Goal: Task Accomplishment & Management: Manage account settings

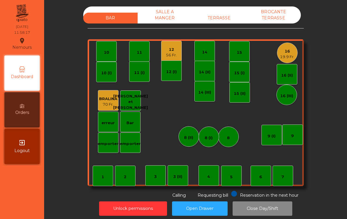
click at [105, 177] on div "1" at bounding box center [103, 176] width 21 height 21
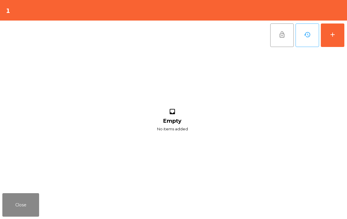
click at [331, 37] on div "add" at bounding box center [332, 34] width 7 height 7
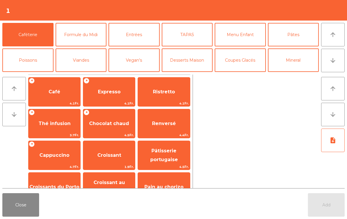
click at [72, 37] on button "Formule du Midi" at bounding box center [81, 35] width 51 height 24
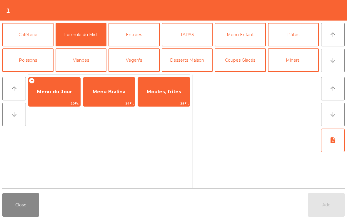
click at [47, 97] on span "Menu du Jour" at bounding box center [55, 92] width 52 height 16
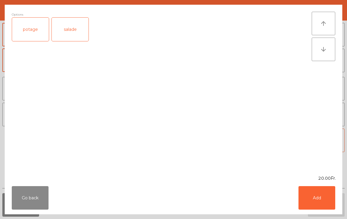
click at [25, 31] on div "potage" at bounding box center [30, 30] width 37 height 24
click at [317, 199] on button "Add" at bounding box center [317, 199] width 37 height 24
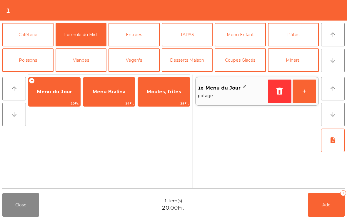
click at [337, 62] on button "arrow_downward" at bounding box center [333, 61] width 24 height 24
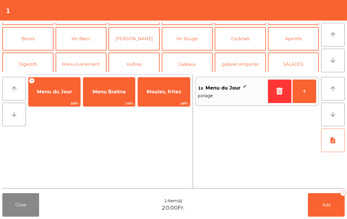
scroll to position [51, 0]
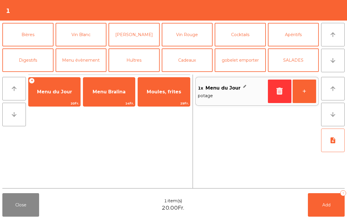
click at [24, 31] on button "Bières" at bounding box center [27, 35] width 51 height 24
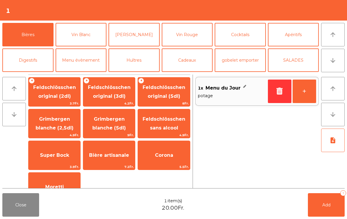
click at [97, 99] on span "Feldschlösschen original (3dl)" at bounding box center [109, 92] width 43 height 14
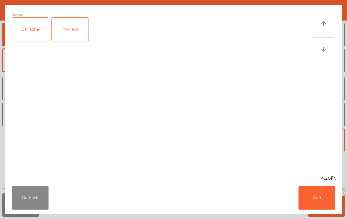
click at [21, 31] on div "panache" at bounding box center [30, 30] width 37 height 24
click at [316, 199] on button "Add" at bounding box center [317, 199] width 37 height 24
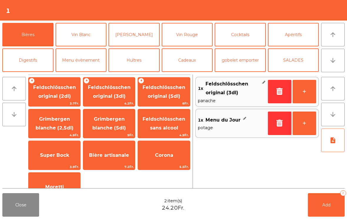
click at [326, 201] on button "Add 2" at bounding box center [326, 206] width 37 height 24
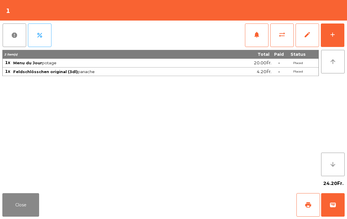
click at [31, 204] on button "Close" at bounding box center [20, 206] width 37 height 24
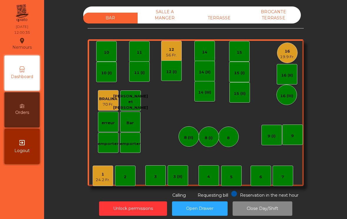
click at [289, 51] on div "16" at bounding box center [287, 52] width 14 height 6
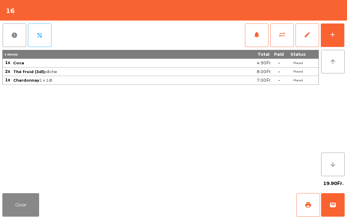
click at [339, 33] on button "add" at bounding box center [333, 36] width 24 height 24
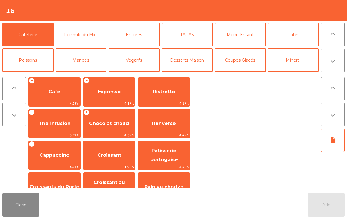
click at [137, 42] on button "Entrées" at bounding box center [134, 35] width 51 height 24
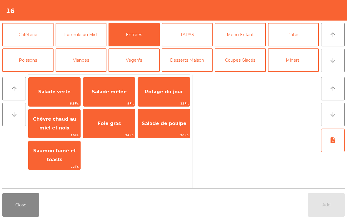
click at [164, 101] on span "12Fr." at bounding box center [164, 104] width 52 height 6
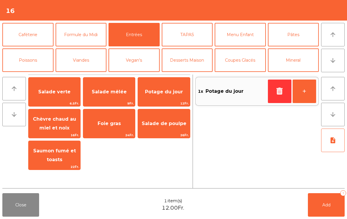
click at [109, 92] on span "Salade mêlée" at bounding box center [109, 92] width 35 height 6
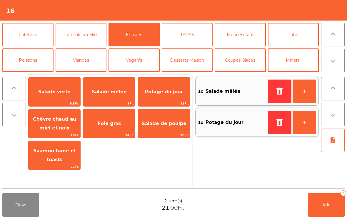
click at [299, 40] on button "Pâtes" at bounding box center [293, 35] width 51 height 24
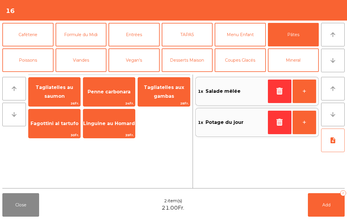
click at [165, 91] on span "Tagliatelles aux gambas" at bounding box center [164, 92] width 52 height 25
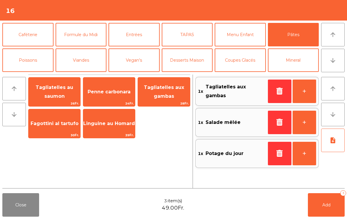
click at [166, 94] on span "Tagliatelles aux gambas" at bounding box center [164, 92] width 40 height 14
click at [64, 90] on span "Tagliatelles au saumon" at bounding box center [55, 92] width 38 height 14
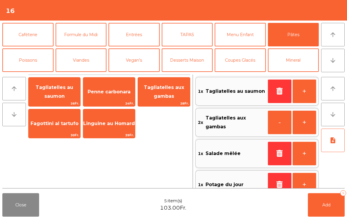
click at [82, 55] on button "Viandes" at bounding box center [81, 61] width 51 height 24
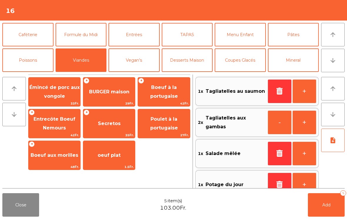
click at [112, 100] on span "BURGER maison" at bounding box center [109, 92] width 52 height 16
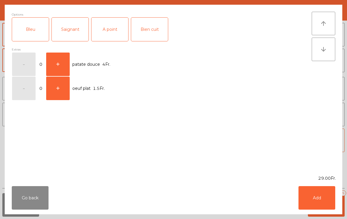
click at [121, 37] on div "A point" at bounding box center [109, 30] width 37 height 24
click at [309, 202] on button "Add" at bounding box center [317, 199] width 37 height 24
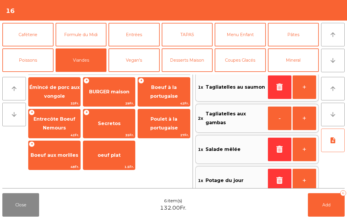
scroll to position [36, 0]
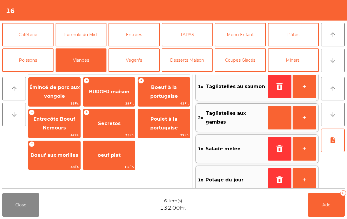
click at [337, 145] on button "note_add" at bounding box center [333, 141] width 24 height 24
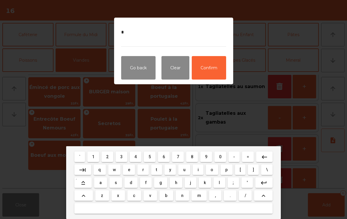
type textarea "**"
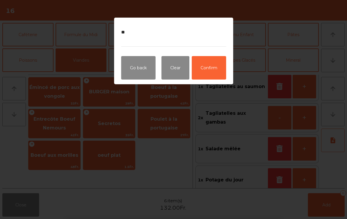
click at [214, 71] on button "Confirm" at bounding box center [209, 68] width 34 height 24
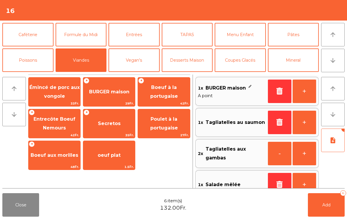
scroll to position [0, 0]
click at [324, 210] on button "Add 6" at bounding box center [326, 206] width 37 height 24
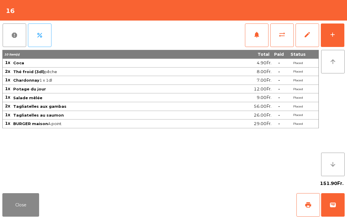
click at [23, 195] on button "Close" at bounding box center [20, 206] width 37 height 24
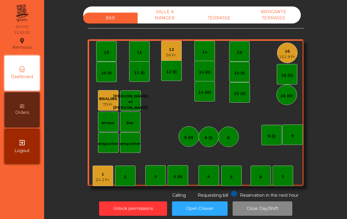
click at [285, 172] on div "7" at bounding box center [283, 176] width 21 height 21
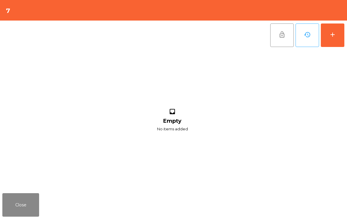
click at [336, 31] on button "add" at bounding box center [333, 36] width 24 height 24
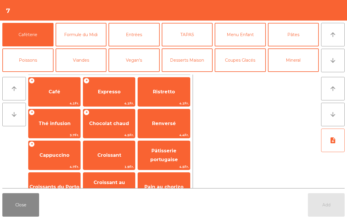
click at [339, 59] on button "arrow_downward" at bounding box center [333, 61] width 24 height 24
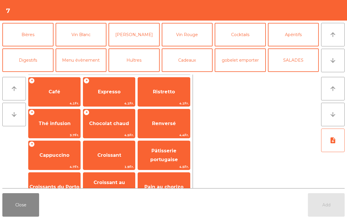
click at [335, 26] on button "arrow_upward" at bounding box center [333, 35] width 24 height 24
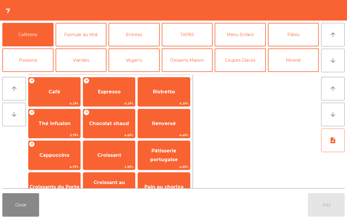
click at [292, 60] on button "Mineral" at bounding box center [293, 61] width 51 height 24
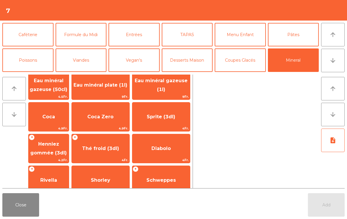
scroll to position [87, 0]
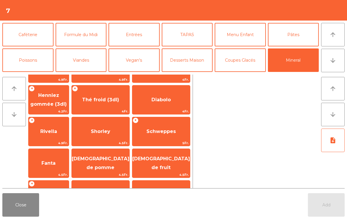
click at [56, 100] on span "Henniez gommée (3dl)" at bounding box center [49, 100] width 40 height 25
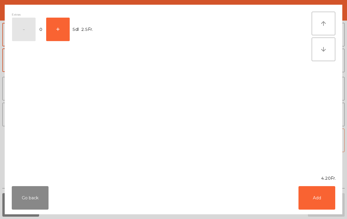
click at [300, 190] on button "Add" at bounding box center [317, 199] width 37 height 24
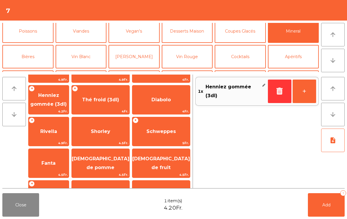
scroll to position [29, 0]
click at [86, 57] on button "Vin Blanc" at bounding box center [81, 57] width 51 height 24
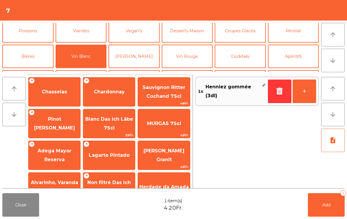
scroll to position [0, 0]
click at [61, 123] on span "Pinot [PERSON_NAME]" at bounding box center [54, 123] width 41 height 14
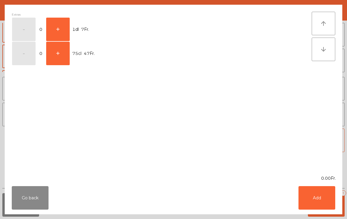
click at [68, 26] on button "+" at bounding box center [58, 30] width 24 height 24
click at [322, 207] on button "Add" at bounding box center [317, 199] width 37 height 24
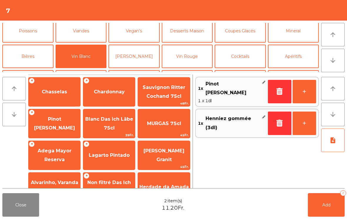
click at [333, 205] on button "Add 2" at bounding box center [326, 206] width 37 height 24
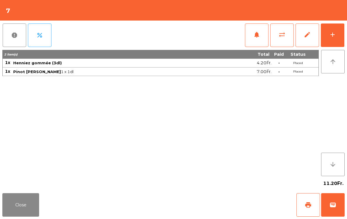
click at [19, 207] on button "Close" at bounding box center [20, 206] width 37 height 24
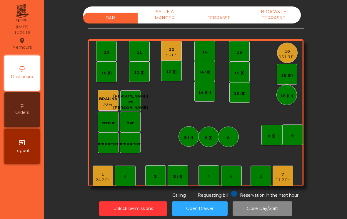
click at [290, 56] on div "151.9 Fr." at bounding box center [287, 57] width 17 height 6
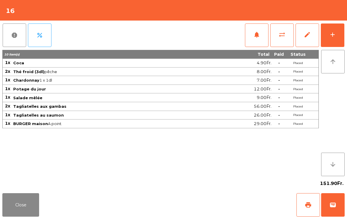
click at [23, 208] on button "Close" at bounding box center [20, 206] width 37 height 24
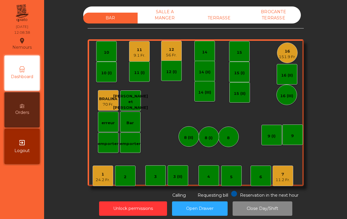
click at [105, 175] on div "1" at bounding box center [103, 175] width 14 height 6
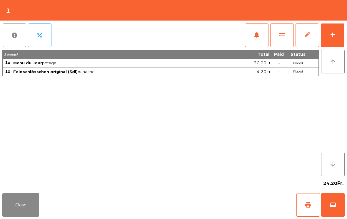
click at [254, 37] on span "notifications" at bounding box center [256, 34] width 7 height 7
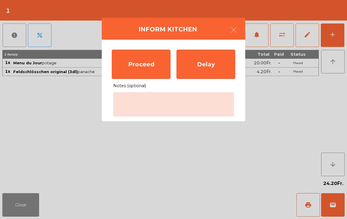
click at [153, 64] on div "Proceed" at bounding box center [141, 64] width 59 height 29
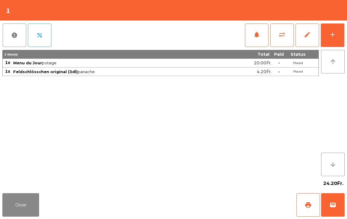
click at [26, 209] on button "Close" at bounding box center [20, 206] width 37 height 24
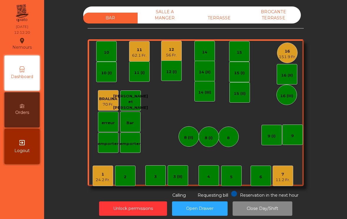
click at [177, 173] on div "3 (II)" at bounding box center [177, 176] width 9 height 8
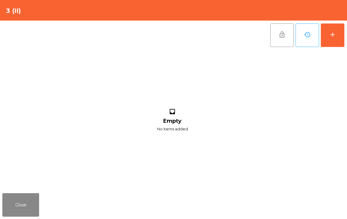
click at [9, 207] on button "Close" at bounding box center [20, 206] width 37 height 24
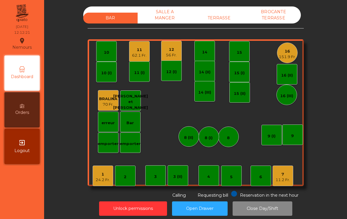
click at [206, 179] on div "4" at bounding box center [209, 176] width 21 height 21
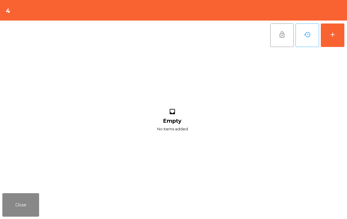
click at [332, 37] on div "add" at bounding box center [332, 34] width 7 height 7
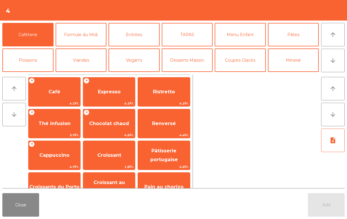
click at [335, 61] on icon "arrow_downward" at bounding box center [332, 60] width 7 height 7
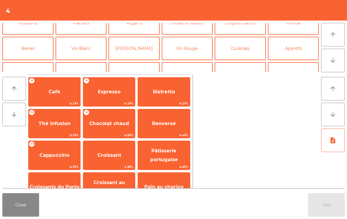
scroll to position [51, 0]
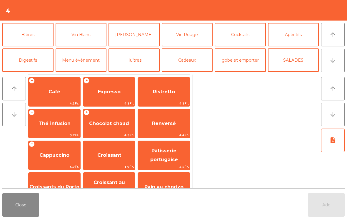
click at [192, 35] on button "Vin Rouge" at bounding box center [187, 35] width 51 height 24
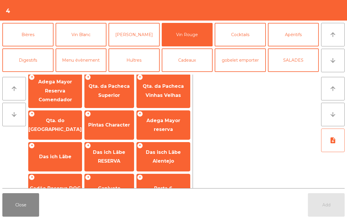
scroll to position [167, 0]
click at [177, 121] on span "Adega Mayor reserva" at bounding box center [163, 125] width 53 height 25
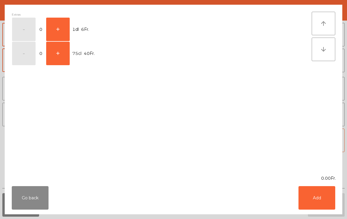
click at [58, 52] on button "+" at bounding box center [58, 54] width 24 height 24
click at [316, 201] on button "Add" at bounding box center [317, 199] width 37 height 24
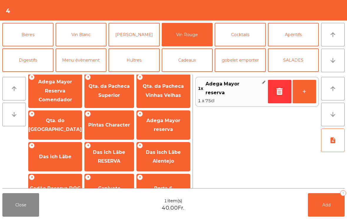
click at [332, 58] on icon "arrow_downward" at bounding box center [332, 60] width 7 height 7
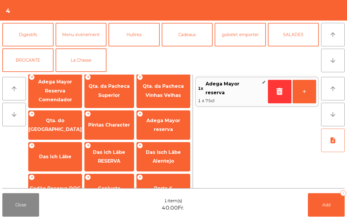
click at [337, 34] on button "arrow_upward" at bounding box center [333, 35] width 24 height 24
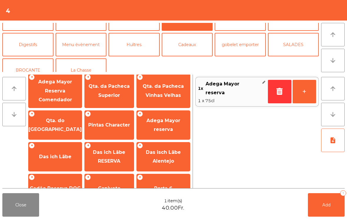
click at [337, 34] on button "arrow_upward" at bounding box center [333, 35] width 24 height 24
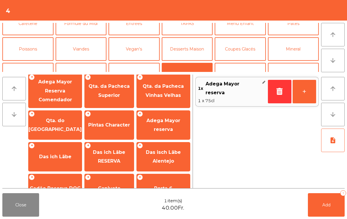
scroll to position [7, 0]
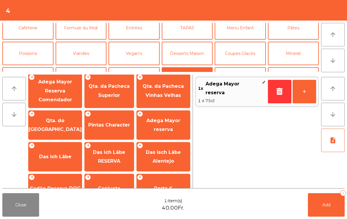
click at [298, 59] on button "Mineral" at bounding box center [293, 54] width 51 height 24
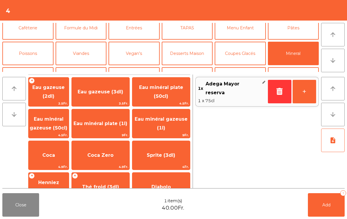
scroll to position [0, 0]
click at [117, 163] on span "Coca Zero" at bounding box center [101, 156] width 58 height 16
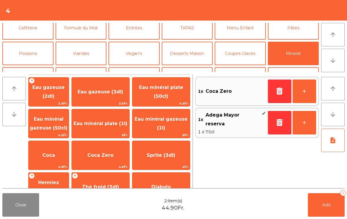
click at [303, 91] on button "+" at bounding box center [305, 92] width 24 height 24
click at [323, 204] on span "Add" at bounding box center [326, 205] width 8 height 5
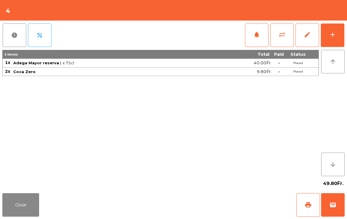
click at [19, 214] on button "Close" at bounding box center [20, 206] width 37 height 24
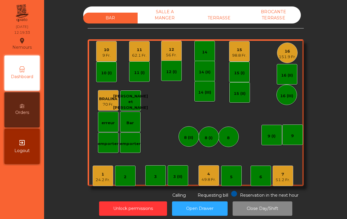
click at [297, 51] on div "16 151.9 Fr." at bounding box center [287, 53] width 21 height 21
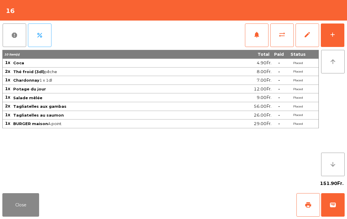
click at [250, 29] on button "notifications" at bounding box center [257, 36] width 24 height 24
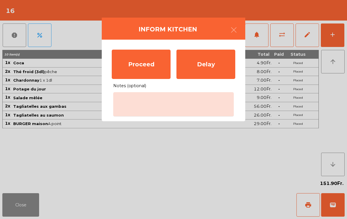
click at [152, 69] on div "Proceed" at bounding box center [141, 64] width 59 height 29
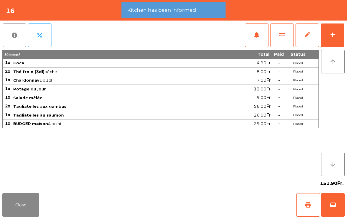
click at [12, 207] on button "Close" at bounding box center [20, 206] width 37 height 24
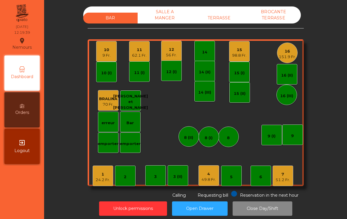
click at [206, 180] on div "49.8 Fr." at bounding box center [209, 180] width 14 height 6
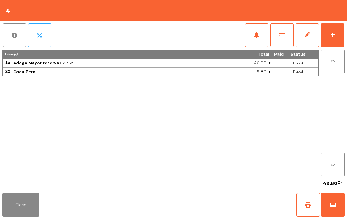
click at [14, 211] on button "Close" at bounding box center [20, 206] width 37 height 24
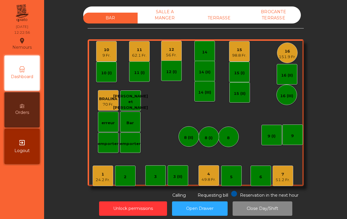
click at [288, 186] on div "7 51.2 Fr." at bounding box center [283, 176] width 21 height 21
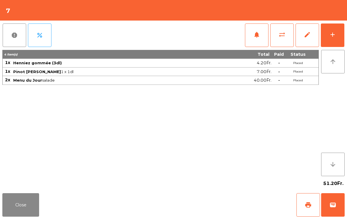
click at [342, 36] on button "add" at bounding box center [333, 36] width 24 height 24
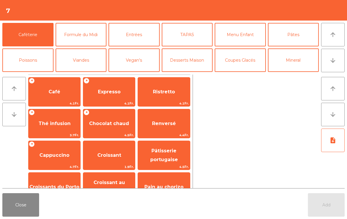
click at [337, 66] on button "arrow_downward" at bounding box center [333, 61] width 24 height 24
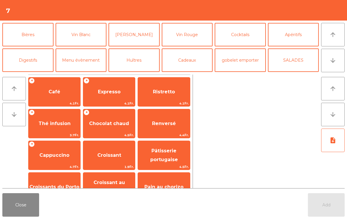
click at [334, 35] on icon "arrow_upward" at bounding box center [332, 34] width 7 height 7
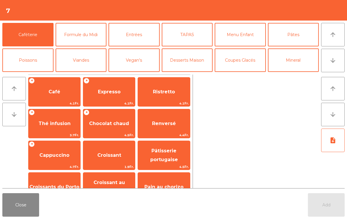
click at [290, 59] on button "Mineral" at bounding box center [293, 61] width 51 height 24
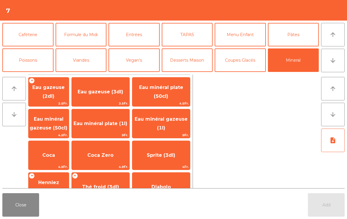
click at [69, 127] on span "Eau minéral gazeuse (50cl)" at bounding box center [49, 123] width 40 height 25
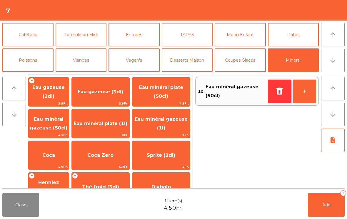
scroll to position [31, 0]
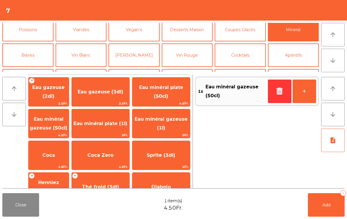
click at [200, 53] on button "Vin Rouge" at bounding box center [187, 56] width 51 height 24
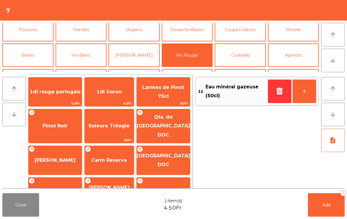
click at [63, 123] on span "Pinot Noir" at bounding box center [55, 126] width 25 height 6
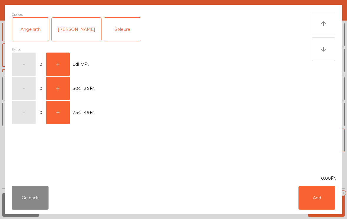
click at [57, 65] on button "+" at bounding box center [58, 65] width 24 height 24
click at [313, 203] on button "Add" at bounding box center [317, 199] width 37 height 24
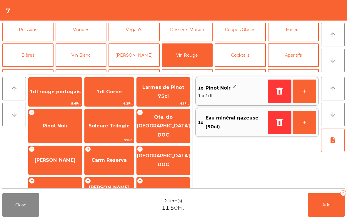
click at [331, 211] on button "Add 2" at bounding box center [326, 206] width 37 height 24
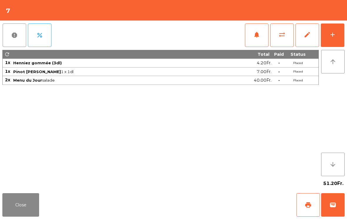
click at [9, 208] on button "Close" at bounding box center [20, 206] width 37 height 24
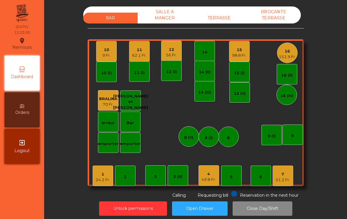
click at [296, 49] on div "16" at bounding box center [287, 52] width 17 height 6
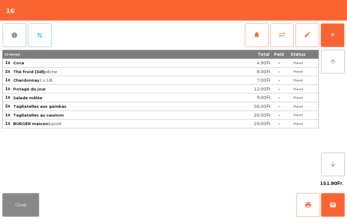
click at [341, 28] on button "add" at bounding box center [333, 36] width 24 height 24
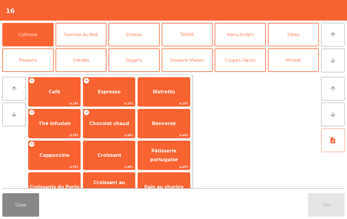
click at [296, 62] on button "Mineral" at bounding box center [293, 61] width 51 height 24
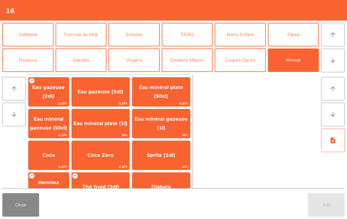
click at [162, 127] on span "Eau minéral gazeuse (1l)" at bounding box center [161, 123] width 53 height 14
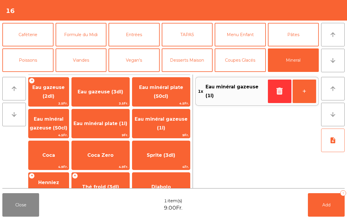
click at [328, 209] on button "Add 1" at bounding box center [326, 206] width 37 height 24
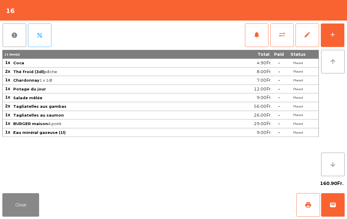
click at [19, 199] on button "Close" at bounding box center [20, 206] width 37 height 24
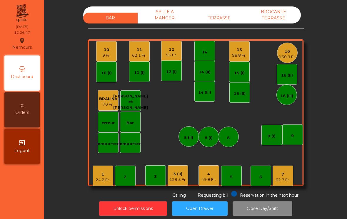
click at [113, 54] on div "10 9 Fr." at bounding box center [106, 51] width 21 height 21
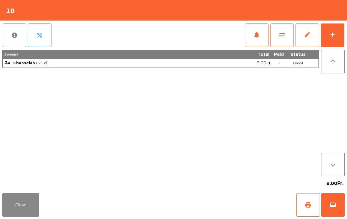
click at [337, 34] on button "add" at bounding box center [333, 36] width 24 height 24
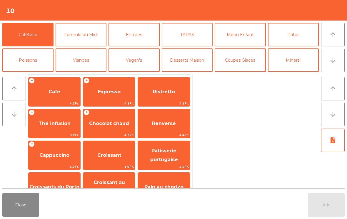
click at [91, 34] on button "Formule du Midi" at bounding box center [81, 35] width 51 height 24
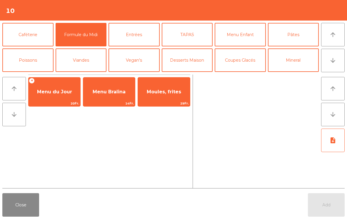
click at [57, 94] on span "Menu du Jour" at bounding box center [54, 92] width 35 height 6
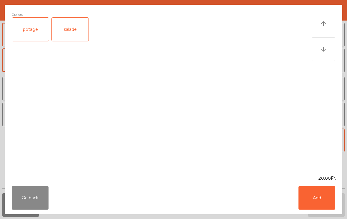
click at [72, 30] on div "salade" at bounding box center [70, 30] width 37 height 24
click at [320, 201] on button "Add" at bounding box center [317, 199] width 37 height 24
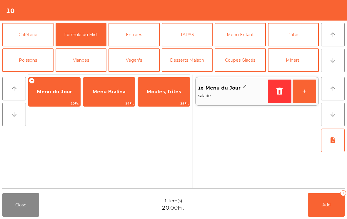
click at [308, 98] on button "+" at bounding box center [305, 92] width 24 height 24
click at [320, 210] on button "Add 2" at bounding box center [326, 206] width 37 height 24
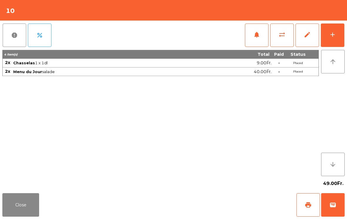
click at [13, 212] on button "Close" at bounding box center [20, 206] width 37 height 24
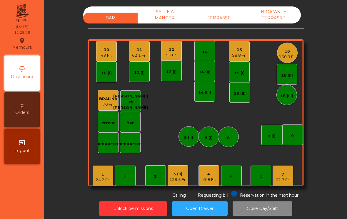
click at [99, 171] on div "1 24.2 Fr." at bounding box center [103, 176] width 14 height 14
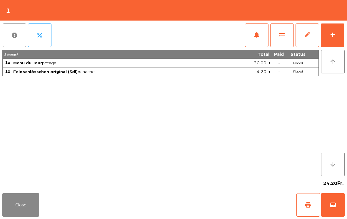
click at [331, 29] on button "add" at bounding box center [333, 36] width 24 height 24
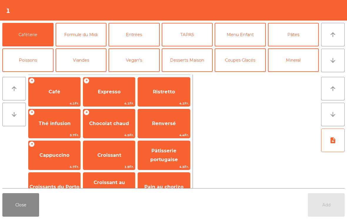
click at [102, 97] on span "Expresso" at bounding box center [109, 92] width 52 height 16
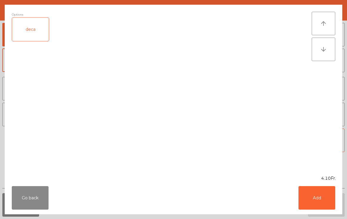
click at [321, 202] on button "Add" at bounding box center [317, 199] width 37 height 24
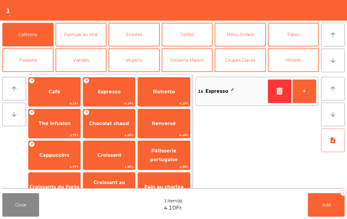
click at [321, 202] on button "Add 1" at bounding box center [326, 206] width 37 height 24
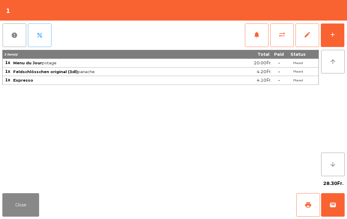
click at [21, 194] on button "Close" at bounding box center [20, 206] width 37 height 24
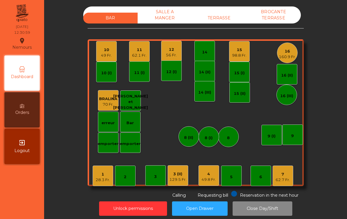
click at [158, 178] on div "3" at bounding box center [155, 176] width 21 height 21
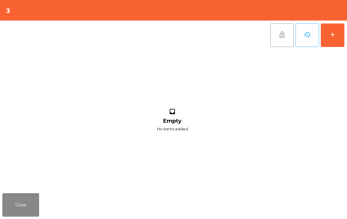
click at [330, 42] on button "add" at bounding box center [333, 36] width 24 height 24
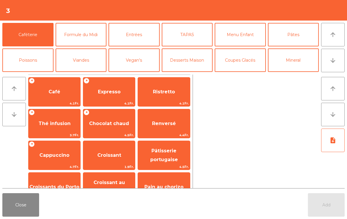
click at [78, 36] on button "Formule du Midi" at bounding box center [81, 35] width 51 height 24
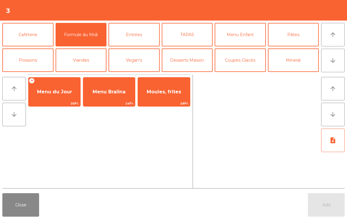
click at [55, 101] on span "20Fr." at bounding box center [55, 104] width 52 height 6
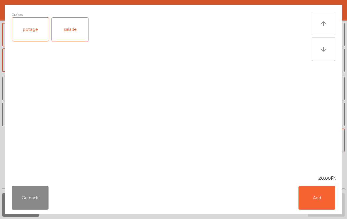
click at [69, 36] on div "salade" at bounding box center [70, 30] width 37 height 24
click at [316, 198] on button "Add" at bounding box center [317, 199] width 37 height 24
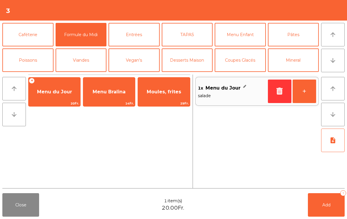
click at [319, 204] on button "Add 1" at bounding box center [326, 206] width 37 height 24
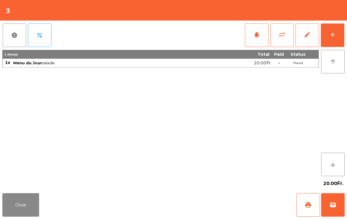
click at [22, 200] on button "Close" at bounding box center [20, 206] width 37 height 24
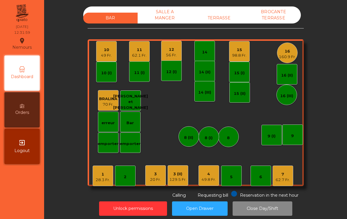
click at [179, 171] on div "3 (II) 129.5 Fr." at bounding box center [177, 176] width 17 height 14
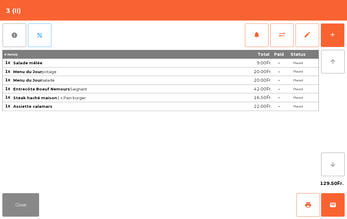
click at [24, 208] on button "Close" at bounding box center [20, 206] width 37 height 24
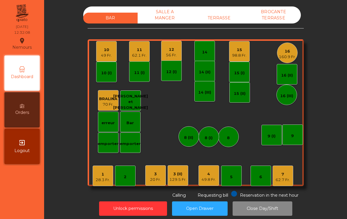
click at [209, 180] on div "49.8 Fr." at bounding box center [209, 180] width 14 height 6
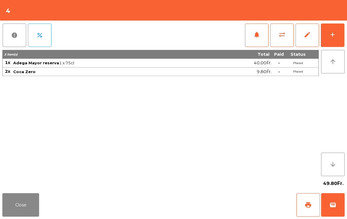
click at [7, 202] on button "Close" at bounding box center [20, 206] width 37 height 24
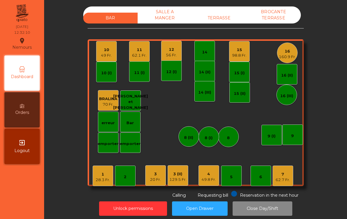
click at [179, 180] on div "129.5 Fr." at bounding box center [177, 180] width 17 height 6
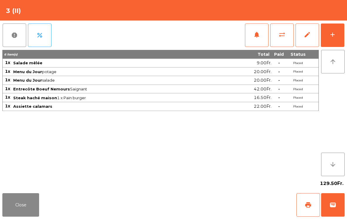
click at [19, 215] on button "Close" at bounding box center [20, 206] width 37 height 24
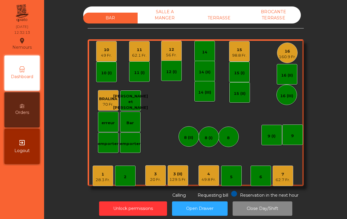
click at [208, 180] on div "49.8 Fr." at bounding box center [209, 180] width 14 height 6
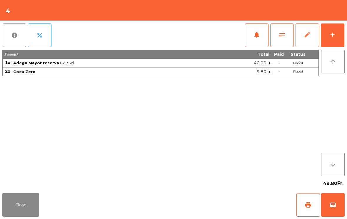
click at [280, 37] on span "sync_alt" at bounding box center [282, 34] width 7 height 7
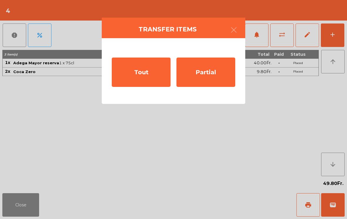
click at [134, 76] on div "Tout" at bounding box center [141, 72] width 59 height 29
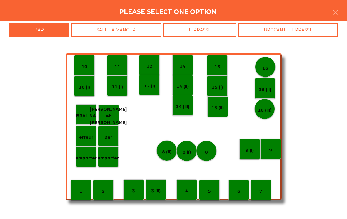
click at [156, 192] on p "3 (II)" at bounding box center [155, 191] width 9 height 7
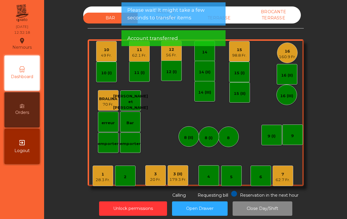
click at [210, 186] on div "4" at bounding box center [209, 176] width 21 height 21
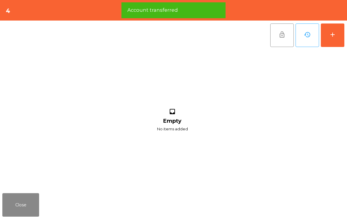
click at [333, 38] on button "add" at bounding box center [333, 36] width 24 height 24
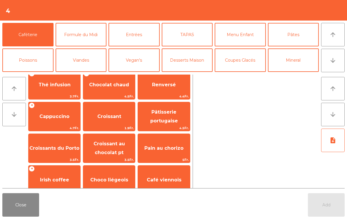
scroll to position [47, 0]
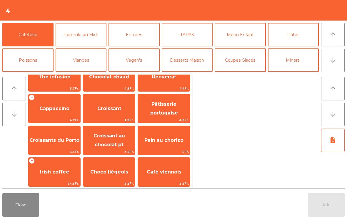
click at [56, 81] on span "Thé infusion" at bounding box center [55, 77] width 52 height 16
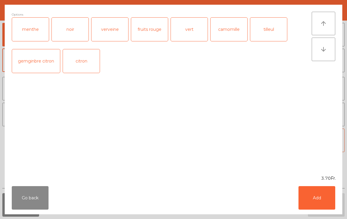
click at [307, 202] on button "Add" at bounding box center [317, 199] width 37 height 24
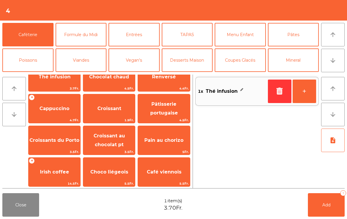
click at [328, 206] on span "Add" at bounding box center [326, 205] width 8 height 5
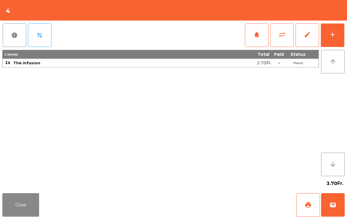
click at [30, 189] on div "3.70Fr." at bounding box center [173, 184] width 342 height 15
click at [26, 209] on button "Close" at bounding box center [20, 206] width 37 height 24
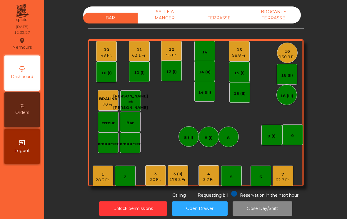
click at [108, 51] on div "10" at bounding box center [106, 50] width 11 height 6
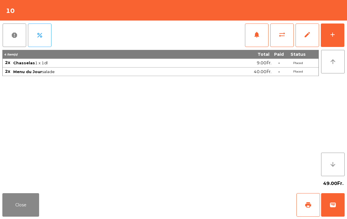
click at [337, 35] on button "add" at bounding box center [333, 36] width 24 height 24
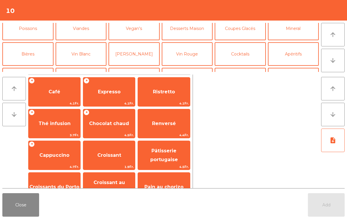
scroll to position [31, 0]
click at [200, 54] on button "Vin Rouge" at bounding box center [187, 55] width 51 height 24
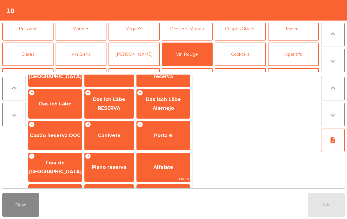
scroll to position [225, 0]
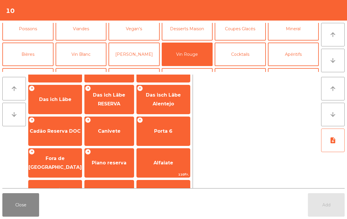
click at [118, 149] on div "+ Piano reserva" at bounding box center [109, 163] width 50 height 29
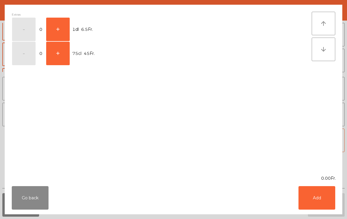
click at [61, 27] on button "+" at bounding box center [58, 30] width 24 height 24
click at [314, 192] on button "Add" at bounding box center [317, 199] width 37 height 24
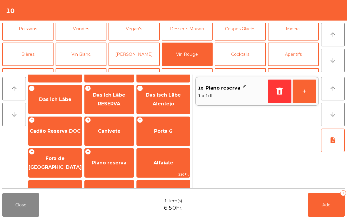
click at [305, 87] on button "+" at bounding box center [305, 92] width 24 height 24
click at [322, 195] on button "Add 2" at bounding box center [326, 206] width 37 height 24
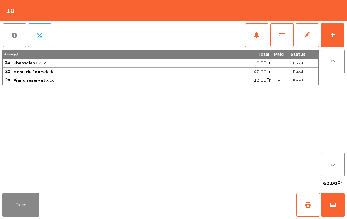
click at [17, 203] on button "Close" at bounding box center [20, 206] width 37 height 24
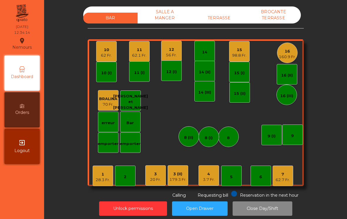
click at [287, 186] on div "7 62.7 Fr." at bounding box center [283, 176] width 21 height 21
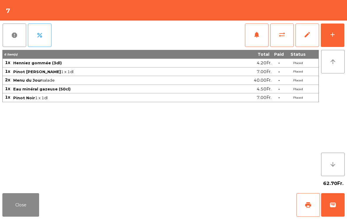
click at [253, 37] on span "notifications" at bounding box center [256, 34] width 7 height 7
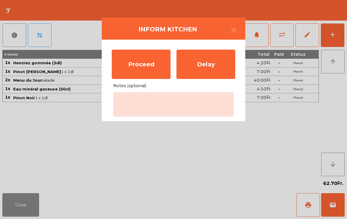
click at [139, 63] on div "Proceed" at bounding box center [141, 64] width 59 height 29
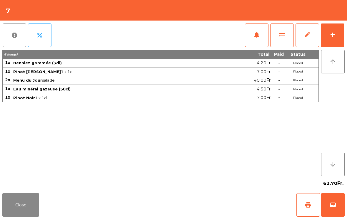
click at [11, 205] on button "Close" at bounding box center [20, 206] width 37 height 24
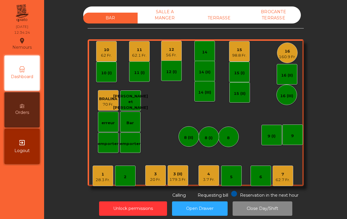
click at [206, 179] on div "3.7 Fr." at bounding box center [209, 180] width 12 height 6
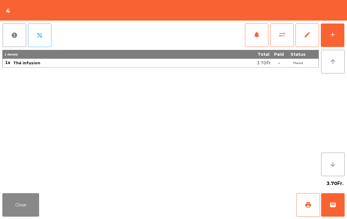
click at [23, 210] on button "Close" at bounding box center [20, 206] width 37 height 24
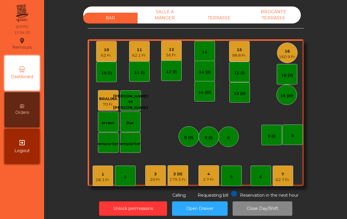
click at [208, 179] on div "3.7 Fr." at bounding box center [209, 180] width 12 height 6
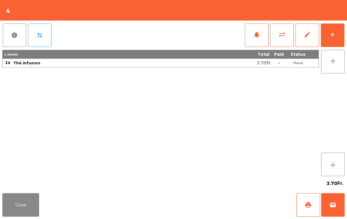
click at [280, 36] on span "sync_alt" at bounding box center [282, 34] width 7 height 7
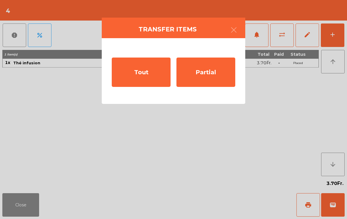
click at [137, 76] on div "Tout" at bounding box center [141, 72] width 59 height 29
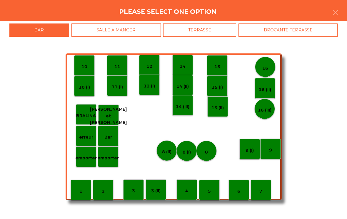
click at [135, 194] on div "3" at bounding box center [133, 190] width 21 height 21
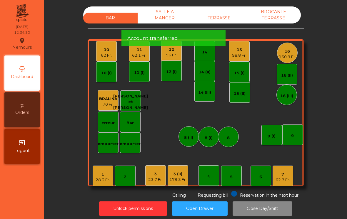
click at [155, 180] on div "23.7 Fr." at bounding box center [155, 180] width 14 height 6
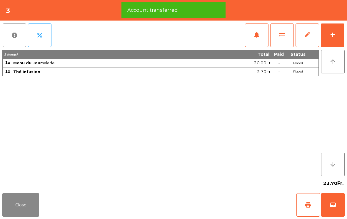
click at [16, 204] on button "Close" at bounding box center [20, 206] width 37 height 24
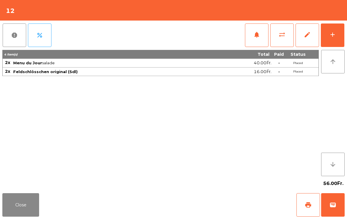
click at [334, 42] on button "add" at bounding box center [333, 36] width 24 height 24
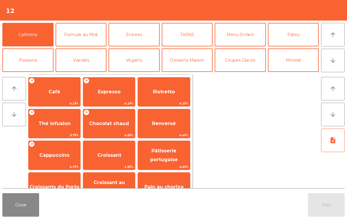
click at [62, 86] on span "Café" at bounding box center [55, 92] width 52 height 16
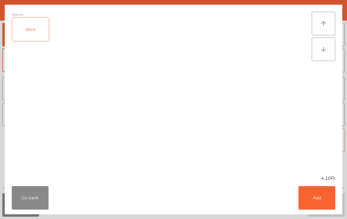
click at [329, 208] on button "Add" at bounding box center [317, 199] width 37 height 24
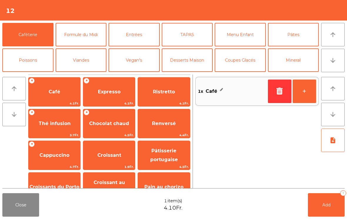
click at [121, 93] on span "Expresso" at bounding box center [109, 92] width 52 height 16
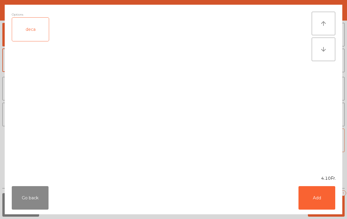
click at [317, 197] on button "Add" at bounding box center [317, 199] width 37 height 24
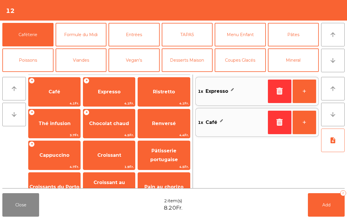
click at [331, 208] on button "Add 2" at bounding box center [326, 206] width 37 height 24
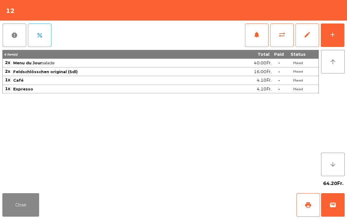
click at [19, 207] on button "Close" at bounding box center [20, 206] width 37 height 24
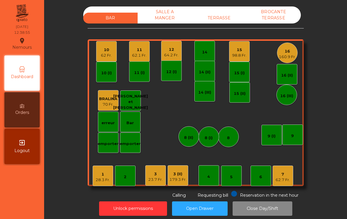
click at [172, 48] on div "12" at bounding box center [171, 50] width 14 height 6
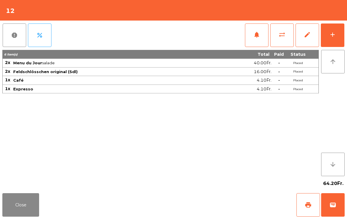
click at [307, 203] on span "print" at bounding box center [308, 205] width 7 height 7
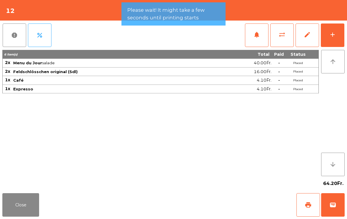
click at [32, 204] on button "Close" at bounding box center [20, 206] width 37 height 24
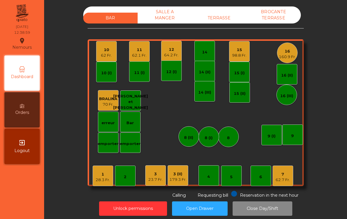
click at [141, 55] on div "62.1 Fr." at bounding box center [139, 56] width 14 height 6
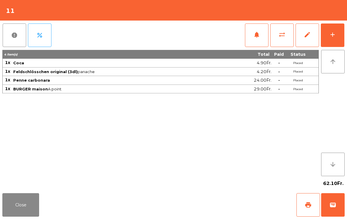
click at [309, 207] on span "print" at bounding box center [308, 205] width 7 height 7
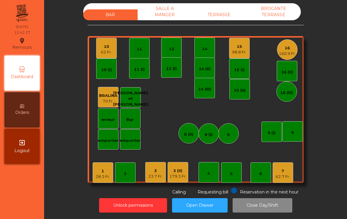
scroll to position [3, 0]
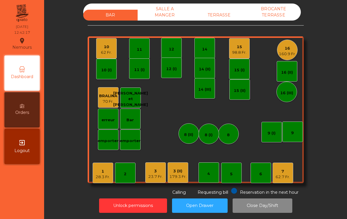
click at [107, 171] on div "1" at bounding box center [103, 172] width 14 height 6
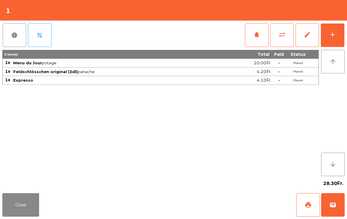
click at [309, 202] on span "print" at bounding box center [308, 205] width 7 height 7
click at [17, 209] on button "Close" at bounding box center [20, 206] width 37 height 24
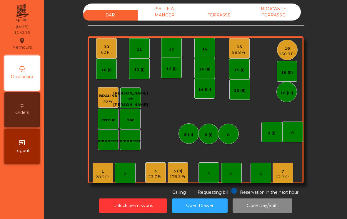
click at [184, 173] on div "3 (II)" at bounding box center [177, 172] width 17 height 6
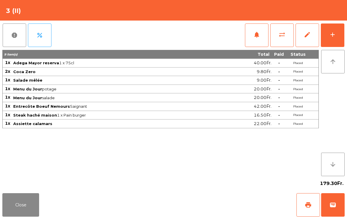
click at [258, 35] on span "notifications" at bounding box center [256, 34] width 7 height 7
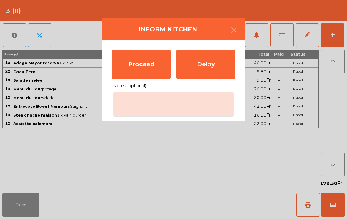
click at [152, 65] on div "Proceed" at bounding box center [141, 64] width 59 height 29
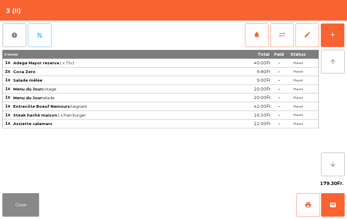
click at [25, 196] on button "Close" at bounding box center [20, 206] width 37 height 24
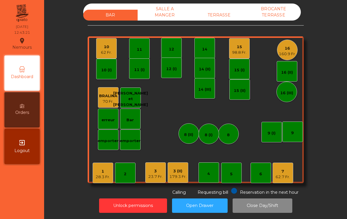
click at [94, 179] on div "1 28.3 Fr." at bounding box center [103, 173] width 21 height 21
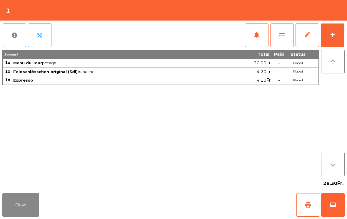
click at [344, 207] on button "wallet" at bounding box center [333, 206] width 24 height 24
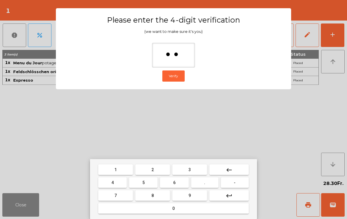
type input "***"
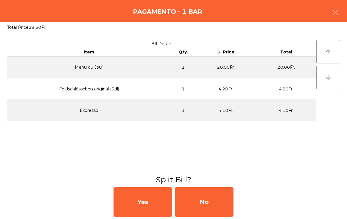
click at [215, 200] on div "No" at bounding box center [204, 202] width 59 height 29
click at [209, 198] on div "MB" at bounding box center [204, 202] width 59 height 29
click at [202, 201] on div "No" at bounding box center [204, 202] width 59 height 29
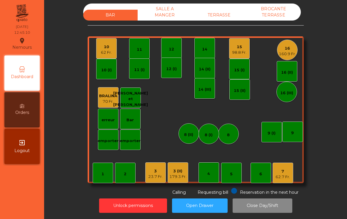
click at [107, 45] on div "10" at bounding box center [106, 47] width 11 height 6
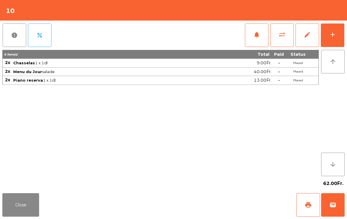
click at [240, 32] on div "report percent notifications sync_alt edit add" at bounding box center [173, 35] width 342 height 29
click at [261, 41] on button "notifications" at bounding box center [257, 36] width 24 height 24
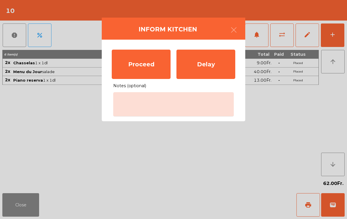
click at [150, 66] on div "Proceed" at bounding box center [141, 64] width 59 height 29
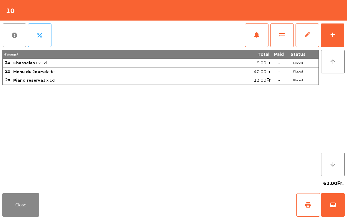
click at [31, 204] on button "Close" at bounding box center [20, 206] width 37 height 24
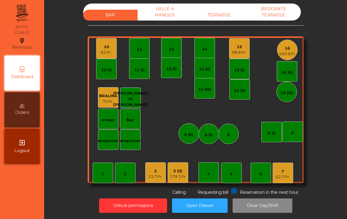
click at [290, 52] on div "160.9 Fr." at bounding box center [287, 54] width 17 height 6
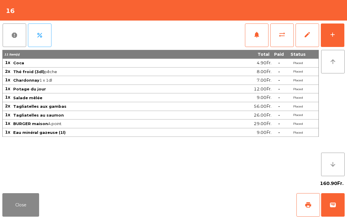
click at [343, 35] on button "add" at bounding box center [333, 36] width 24 height 24
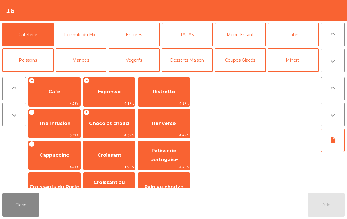
click at [112, 92] on span "Expresso" at bounding box center [109, 92] width 23 height 6
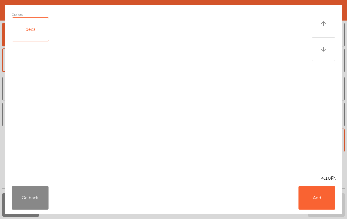
click at [323, 203] on button "Add" at bounding box center [317, 199] width 37 height 24
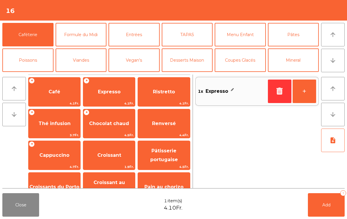
click at [309, 96] on button "+" at bounding box center [305, 92] width 24 height 24
click at [319, 208] on button "Add 2" at bounding box center [326, 206] width 37 height 24
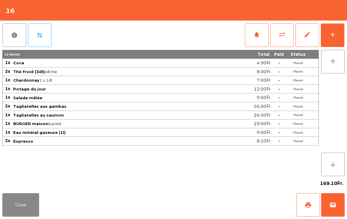
click at [29, 210] on button "Close" at bounding box center [20, 206] width 37 height 24
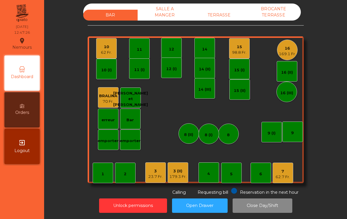
click at [154, 171] on div "3" at bounding box center [155, 172] width 14 height 6
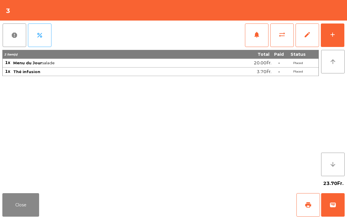
click at [256, 33] on span "notifications" at bounding box center [256, 34] width 7 height 7
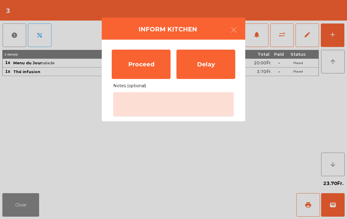
click at [141, 68] on div "Proceed" at bounding box center [141, 64] width 59 height 29
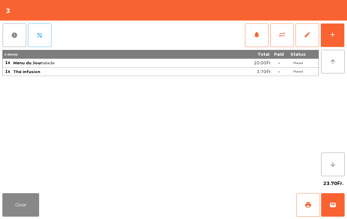
click at [21, 196] on button "Close" at bounding box center [20, 206] width 37 height 24
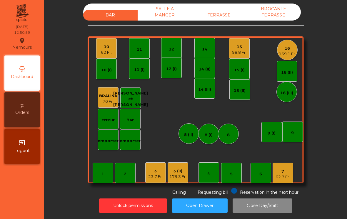
click at [242, 50] on div "98.8 Fr." at bounding box center [239, 53] width 14 height 6
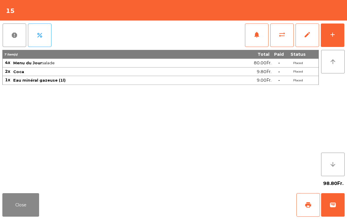
scroll to position [1, 0]
click at [300, 207] on button "print" at bounding box center [309, 206] width 24 height 24
click at [21, 203] on button "Close" at bounding box center [20, 206] width 37 height 24
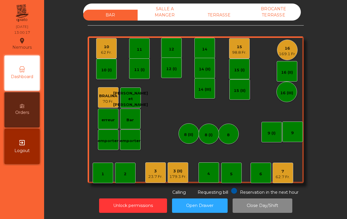
click at [282, 46] on div "16" at bounding box center [287, 49] width 17 height 6
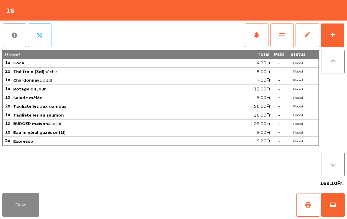
click at [307, 207] on span "print" at bounding box center [308, 205] width 7 height 7
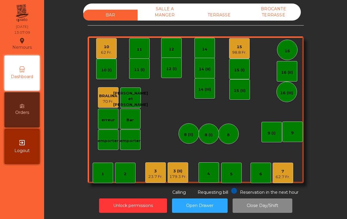
click at [290, 164] on div "7 62.7 Fr." at bounding box center [283, 173] width 21 height 21
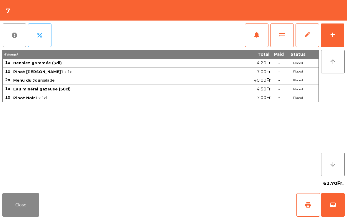
click at [332, 36] on div "add" at bounding box center [332, 34] width 7 height 7
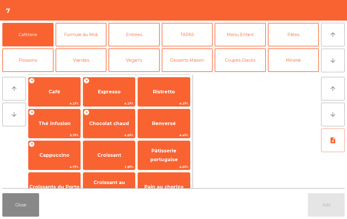
click at [103, 96] on span "Expresso" at bounding box center [109, 92] width 52 height 16
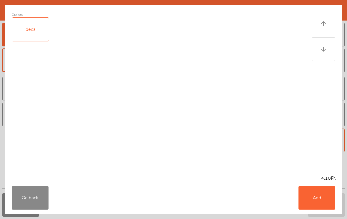
click at [321, 207] on button "Add" at bounding box center [317, 199] width 37 height 24
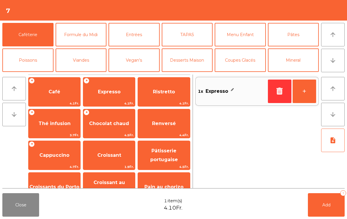
click at [321, 207] on button "Add 1" at bounding box center [326, 206] width 37 height 24
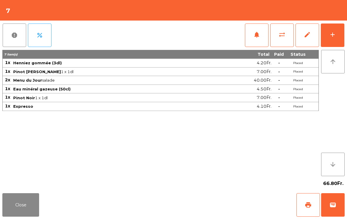
click at [23, 207] on button "Close" at bounding box center [20, 206] width 37 height 24
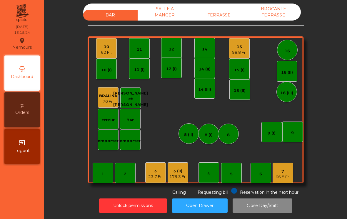
click at [150, 172] on div "3" at bounding box center [155, 172] width 14 height 6
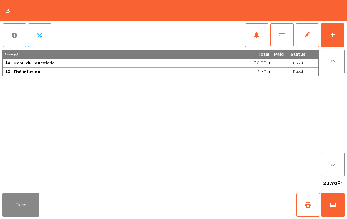
click at [301, 209] on button "print" at bounding box center [309, 206] width 24 height 24
click at [335, 206] on span "wallet" at bounding box center [332, 205] width 7 height 7
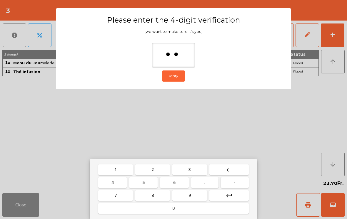
type input "***"
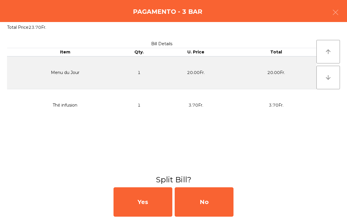
click at [212, 196] on div "No" at bounding box center [204, 202] width 59 height 29
click at [208, 197] on div "MB" at bounding box center [204, 202] width 59 height 29
click at [212, 197] on div "No" at bounding box center [204, 202] width 59 height 29
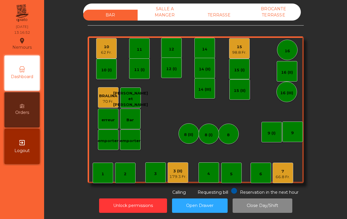
click at [243, 50] on div "98.8 Fr." at bounding box center [239, 53] width 14 height 6
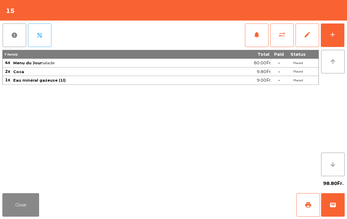
click at [341, 201] on button "wallet" at bounding box center [333, 206] width 24 height 24
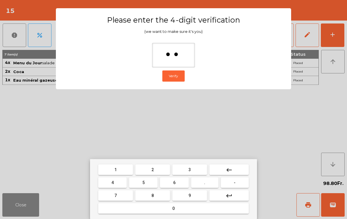
type input "***"
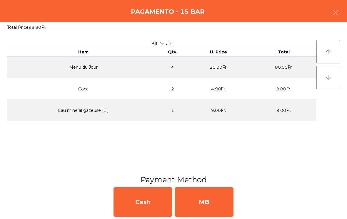
click at [218, 203] on div "MB" at bounding box center [204, 202] width 59 height 29
click at [209, 198] on div "No" at bounding box center [204, 202] width 59 height 29
click at [213, 195] on div "No" at bounding box center [204, 202] width 59 height 29
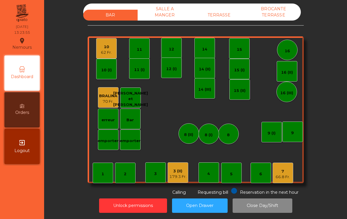
click at [99, 174] on div "1" at bounding box center [103, 173] width 21 height 21
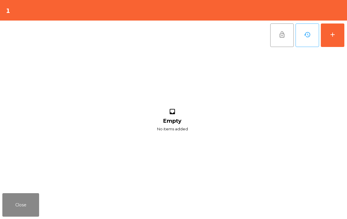
click at [335, 33] on div "add" at bounding box center [332, 34] width 7 height 7
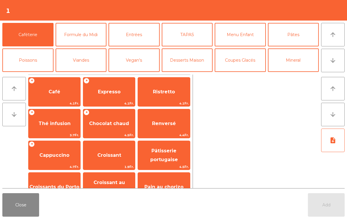
click at [342, 62] on button "arrow_downward" at bounding box center [333, 61] width 24 height 24
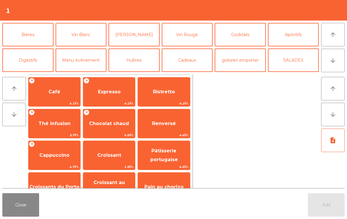
click at [340, 39] on button "arrow_upward" at bounding box center [333, 35] width 24 height 24
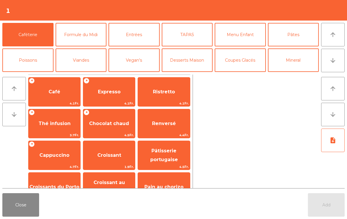
click at [37, 60] on button "Poissons" at bounding box center [27, 61] width 51 height 24
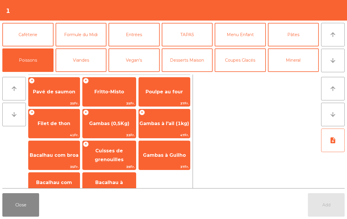
click at [111, 125] on span "Gambas (0,5Kg)" at bounding box center [109, 124] width 40 height 6
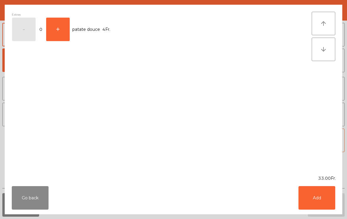
click at [316, 200] on button "Add" at bounding box center [317, 199] width 37 height 24
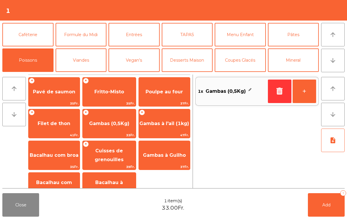
click at [338, 61] on button "arrow_downward" at bounding box center [333, 61] width 24 height 24
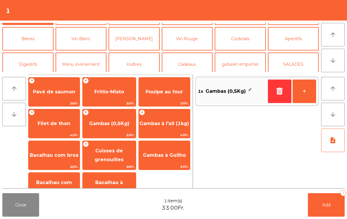
click at [36, 36] on button "Bières" at bounding box center [27, 39] width 51 height 24
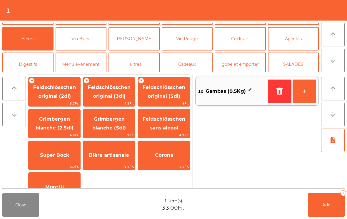
scroll to position [51, 0]
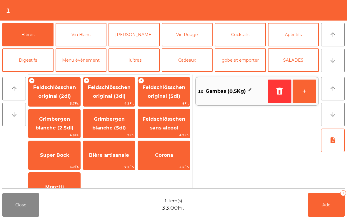
click at [122, 100] on span "Feldschlösschen original (3dl)" at bounding box center [109, 92] width 52 height 25
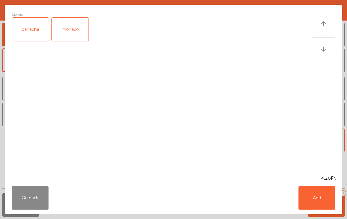
click at [319, 202] on button "Add" at bounding box center [317, 199] width 37 height 24
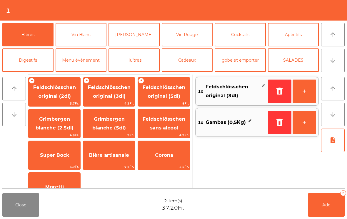
click at [327, 206] on span "Add" at bounding box center [326, 205] width 8 height 5
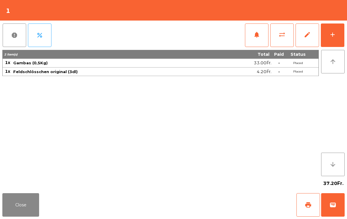
click at [14, 207] on button "Close" at bounding box center [20, 206] width 37 height 24
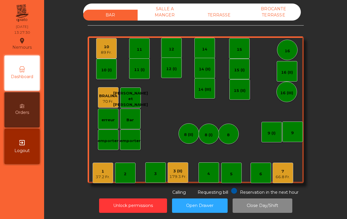
click at [276, 169] on div "7" at bounding box center [283, 172] width 14 height 6
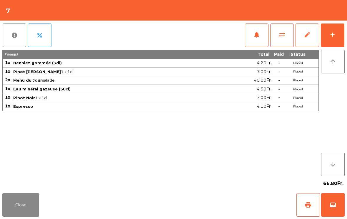
click at [311, 204] on span "print" at bounding box center [308, 205] width 7 height 7
click at [16, 196] on button "Close" at bounding box center [20, 206] width 37 height 24
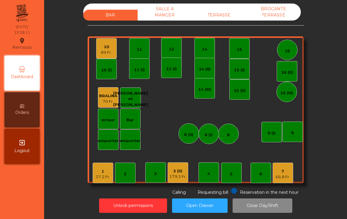
click at [172, 174] on div "179.3 Fr." at bounding box center [177, 177] width 17 height 6
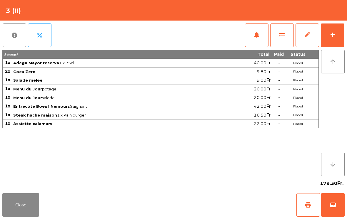
click at [328, 39] on button "add" at bounding box center [333, 36] width 24 height 24
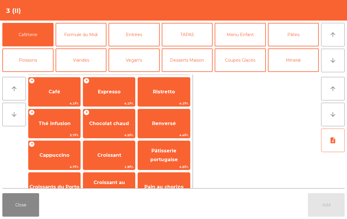
click at [106, 100] on div "+ Expresso 4.1Fr." at bounding box center [109, 91] width 52 height 29
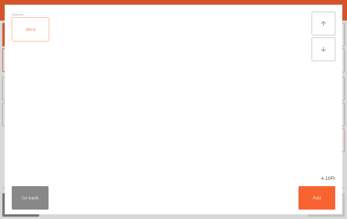
click at [305, 201] on button "Add" at bounding box center [317, 199] width 37 height 24
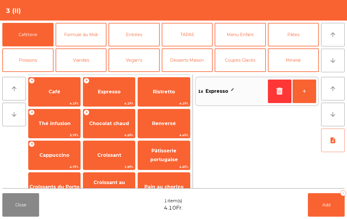
click at [308, 93] on button "+" at bounding box center [305, 92] width 24 height 24
click at [239, 65] on button "Coupes Glacés" at bounding box center [240, 61] width 51 height 24
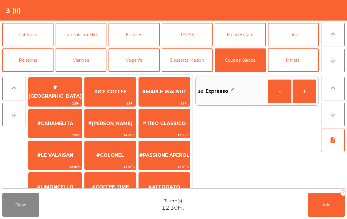
scroll to position [111, 0]
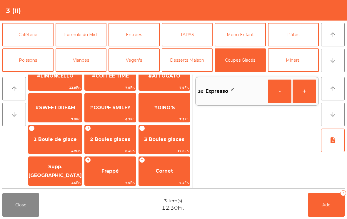
click at [106, 143] on span "2 Boules glaces" at bounding box center [110, 140] width 51 height 16
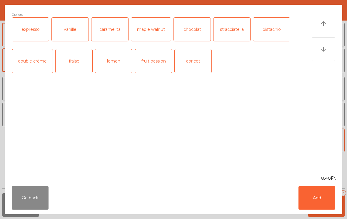
click at [313, 205] on button "Add" at bounding box center [317, 199] width 37 height 24
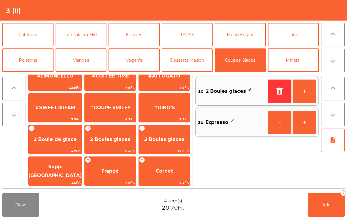
click at [312, 202] on button "Add 4" at bounding box center [326, 206] width 37 height 24
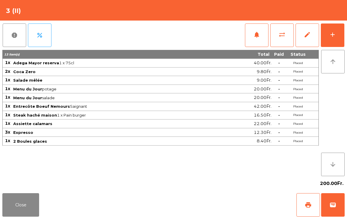
click at [22, 204] on button "Close" at bounding box center [20, 206] width 37 height 24
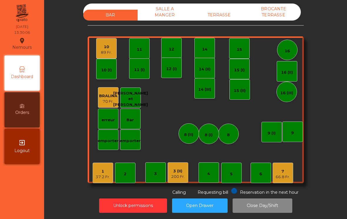
click at [291, 177] on div "7 66.8 Fr." at bounding box center [283, 173] width 21 height 21
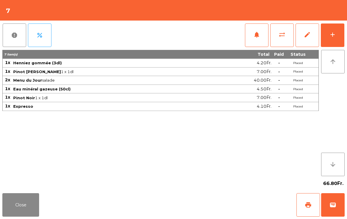
click at [336, 207] on span "wallet" at bounding box center [332, 205] width 7 height 7
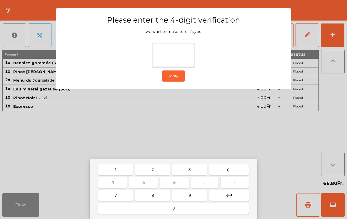
type input "*"
type input "****"
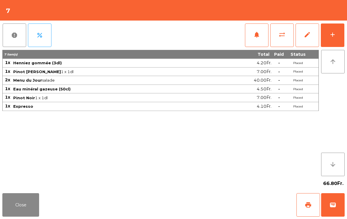
click at [230, 215] on div "Close print wallet" at bounding box center [173, 205] width 347 height 28
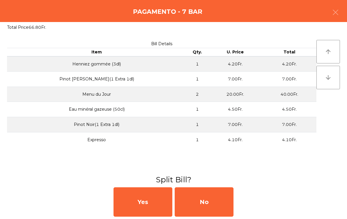
click at [219, 204] on div "No" at bounding box center [204, 202] width 59 height 29
click at [215, 203] on div "MB" at bounding box center [204, 202] width 59 height 29
click at [215, 203] on div "No" at bounding box center [204, 202] width 59 height 29
click at [199, 211] on div "No" at bounding box center [204, 202] width 59 height 29
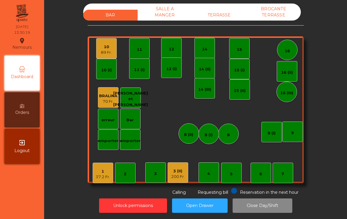
click at [101, 182] on div "1 37.2 Fr." at bounding box center [103, 173] width 21 height 21
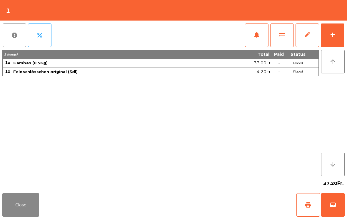
click at [289, 34] on button "sync_alt" at bounding box center [282, 36] width 24 height 24
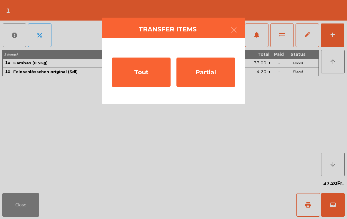
click at [218, 81] on div "Partial" at bounding box center [206, 72] width 59 height 29
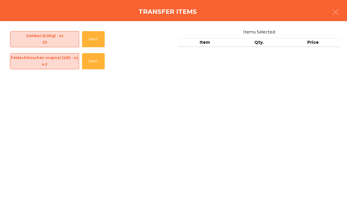
click at [96, 46] on button "Select" at bounding box center [93, 39] width 23 height 16
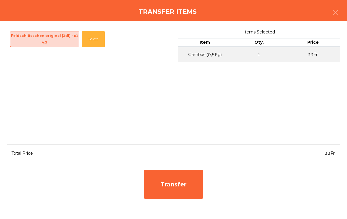
click at [176, 192] on div "Transfer" at bounding box center [173, 184] width 59 height 29
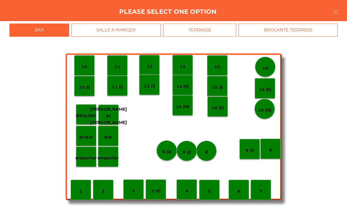
click at [91, 136] on p "erreur" at bounding box center [86, 137] width 14 height 7
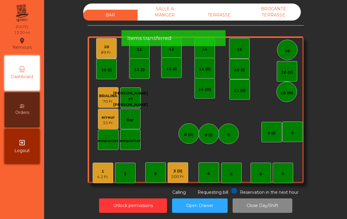
click at [95, 175] on div "1 4.2 Fr." at bounding box center [103, 173] width 21 height 21
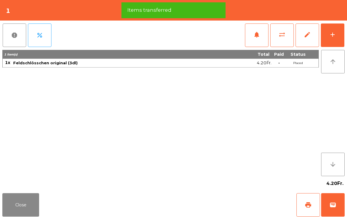
click at [337, 34] on button "add" at bounding box center [333, 36] width 24 height 24
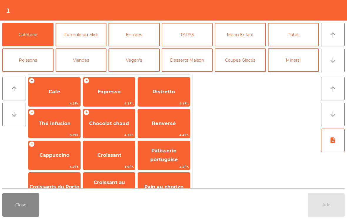
click at [76, 32] on button "Formule du Midi" at bounding box center [81, 35] width 51 height 24
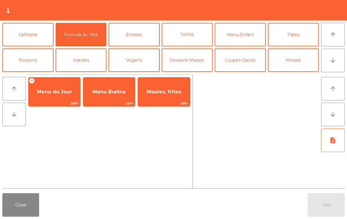
click at [63, 94] on span "Menu du Jour" at bounding box center [54, 92] width 35 height 6
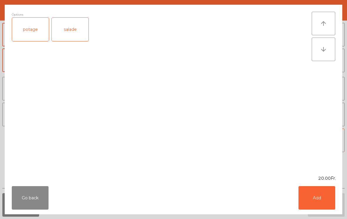
click at [316, 194] on button "Add" at bounding box center [317, 199] width 37 height 24
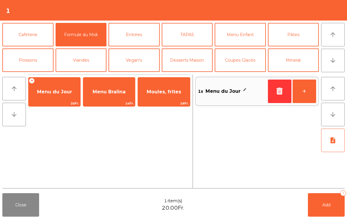
click at [339, 142] on button "note_add" at bounding box center [333, 141] width 24 height 24
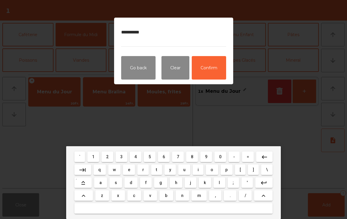
type textarea "**********"
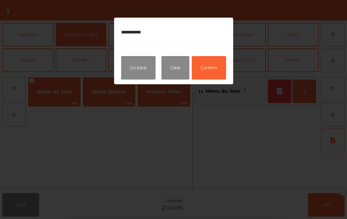
click at [216, 65] on button "Confirm" at bounding box center [209, 68] width 34 height 24
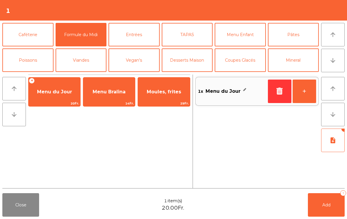
click at [325, 204] on span "Add" at bounding box center [326, 205] width 8 height 5
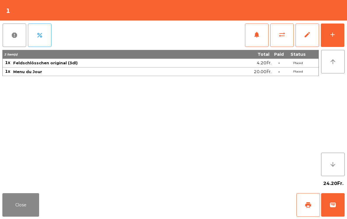
click at [11, 209] on button "Close" at bounding box center [20, 206] width 37 height 24
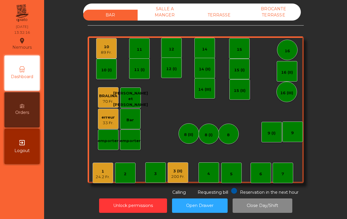
click at [181, 176] on div "200 Fr." at bounding box center [178, 177] width 14 height 6
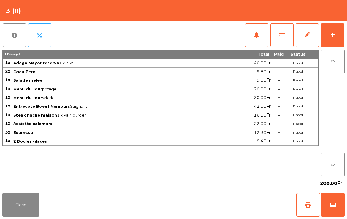
click at [309, 206] on span "print" at bounding box center [308, 205] width 7 height 7
click at [16, 214] on button "Close" at bounding box center [20, 206] width 37 height 24
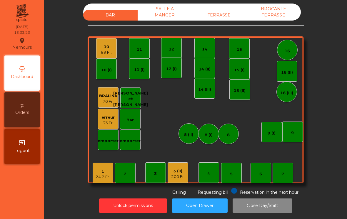
click at [100, 174] on div "24.2 Fr." at bounding box center [103, 177] width 14 height 6
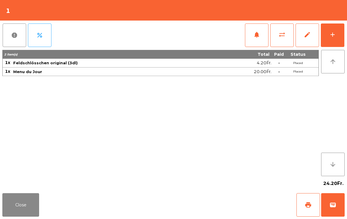
click at [256, 36] on span "notifications" at bounding box center [256, 34] width 7 height 7
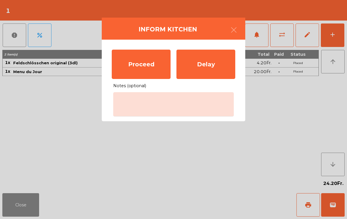
click at [146, 55] on div "Proceed" at bounding box center [141, 64] width 59 height 29
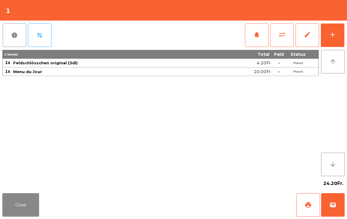
click at [330, 37] on div "add" at bounding box center [332, 34] width 7 height 7
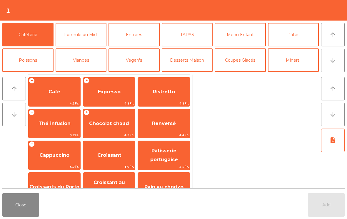
click at [333, 61] on icon "arrow_downward" at bounding box center [332, 60] width 7 height 7
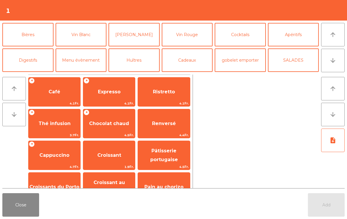
click at [36, 39] on button "Bières" at bounding box center [27, 35] width 51 height 24
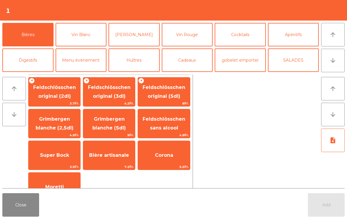
scroll to position [51, 0]
click at [68, 91] on span "Feldschlösschen original (2dl)" at bounding box center [55, 92] width 52 height 25
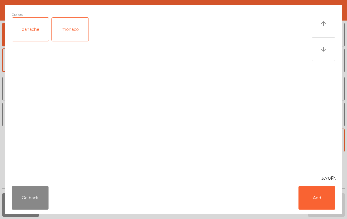
click at [328, 203] on button "Add" at bounding box center [317, 199] width 37 height 24
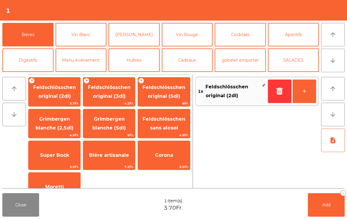
click at [328, 203] on span "Add" at bounding box center [326, 205] width 8 height 5
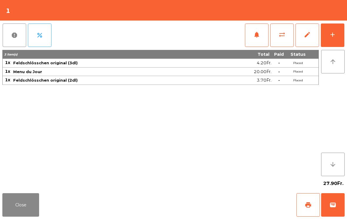
click at [25, 195] on button "Close" at bounding box center [20, 206] width 37 height 24
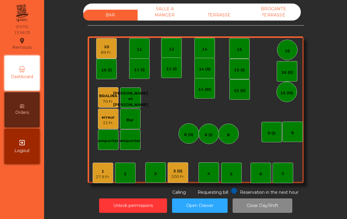
click at [116, 40] on div "10 89 Fr." at bounding box center [106, 48] width 21 height 21
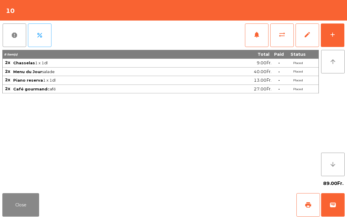
click at [310, 205] on span "print" at bounding box center [308, 205] width 7 height 7
click at [336, 200] on button "wallet" at bounding box center [333, 206] width 24 height 24
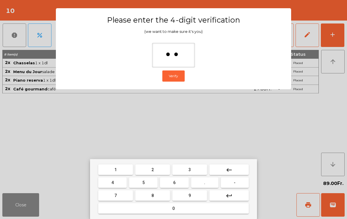
type input "***"
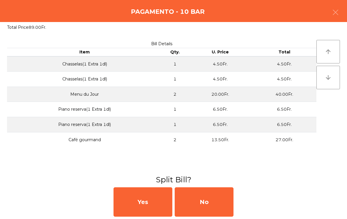
click at [215, 214] on div "No" at bounding box center [204, 202] width 59 height 29
click at [214, 207] on div "No" at bounding box center [204, 202] width 59 height 29
click at [211, 205] on div "No" at bounding box center [204, 202] width 59 height 29
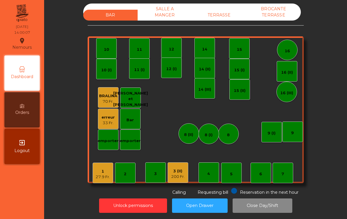
click at [184, 174] on div "200 Fr." at bounding box center [178, 177] width 14 height 6
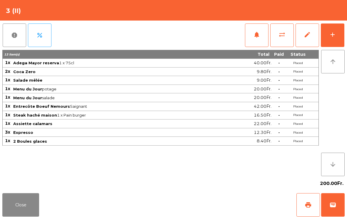
click at [335, 209] on button "wallet" at bounding box center [333, 206] width 24 height 24
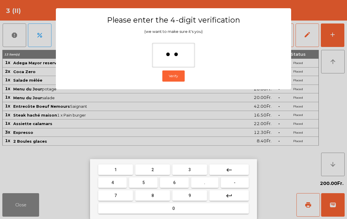
type input "***"
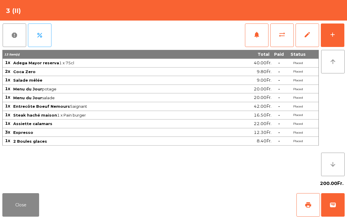
click at [202, 192] on div "Close print wallet" at bounding box center [173, 205] width 347 height 28
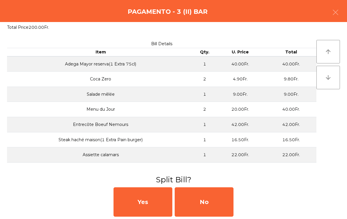
click at [202, 192] on div "No" at bounding box center [204, 202] width 59 height 29
click at [202, 205] on div "MB" at bounding box center [204, 202] width 59 height 29
click at [202, 201] on div "No" at bounding box center [204, 202] width 59 height 29
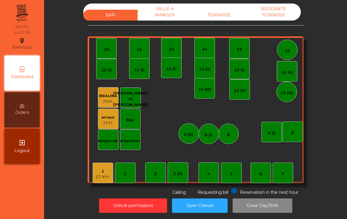
click at [103, 181] on div "1 27.9 Fr." at bounding box center [103, 173] width 21 height 21
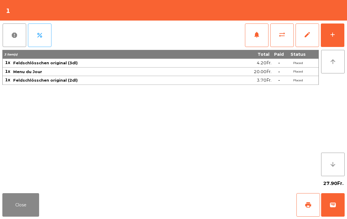
click at [343, 202] on button "wallet" at bounding box center [333, 206] width 24 height 24
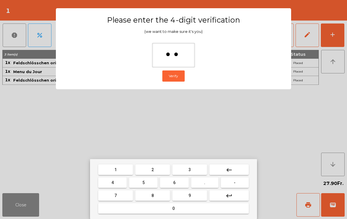
type input "***"
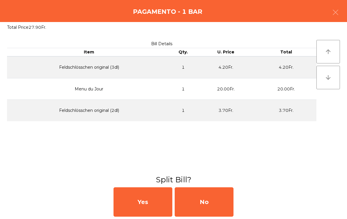
click at [214, 197] on div "No" at bounding box center [204, 202] width 59 height 29
click at [209, 199] on div "MB" at bounding box center [204, 202] width 59 height 29
click at [206, 206] on div "No" at bounding box center [204, 202] width 59 height 29
